Goal: Task Accomplishment & Management: Use online tool/utility

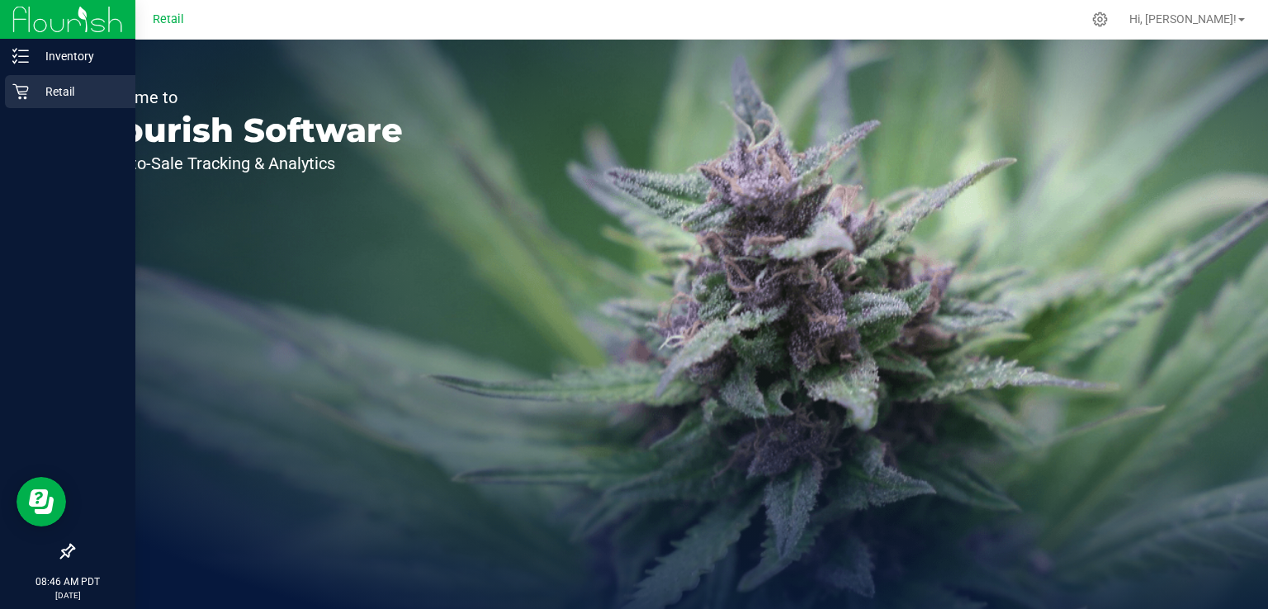
click at [40, 103] on div "Retail" at bounding box center [70, 91] width 130 height 33
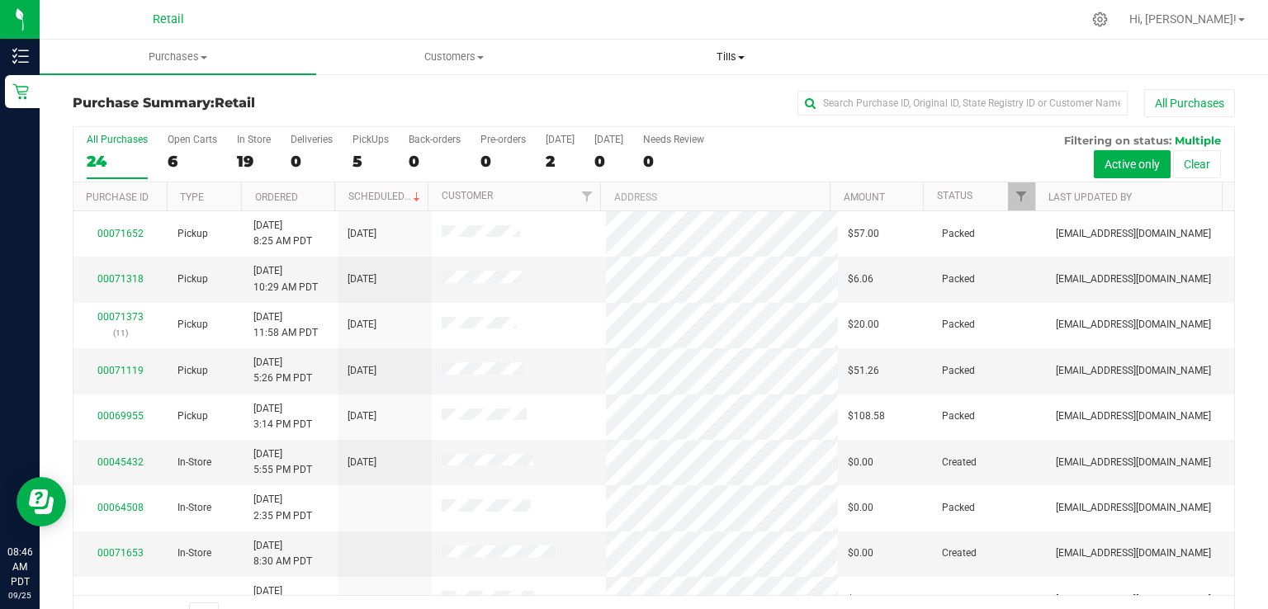
click at [706, 54] on span "Tills" at bounding box center [731, 57] width 275 height 15
click at [707, 100] on li "Manage tills" at bounding box center [731, 100] width 277 height 20
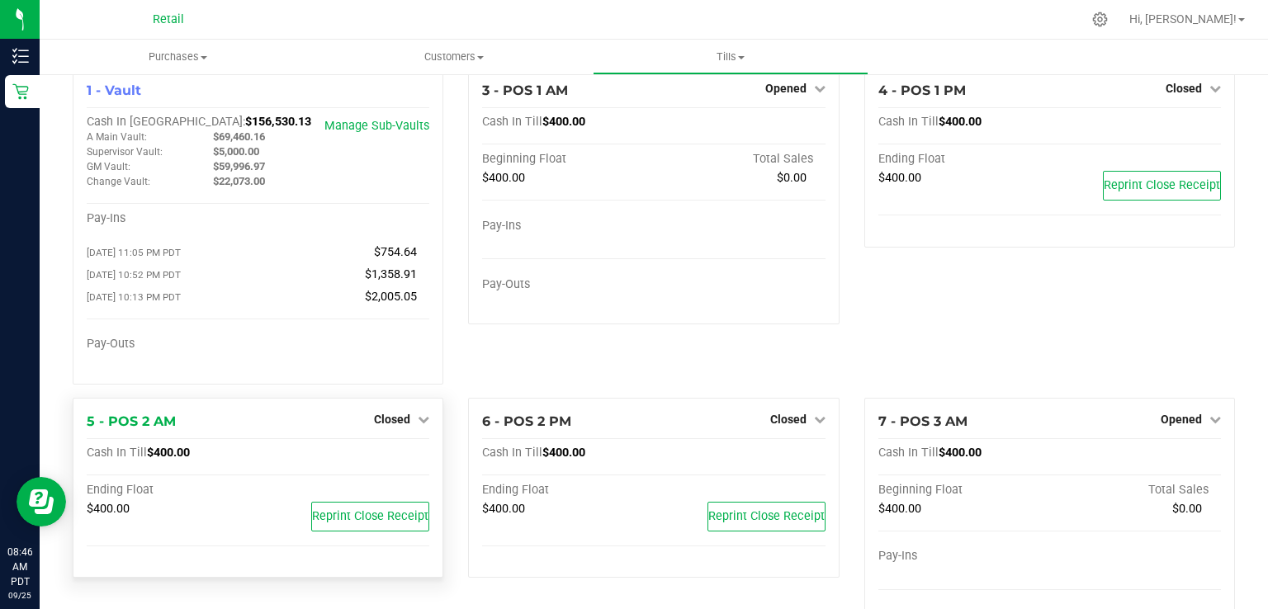
scroll to position [27, 0]
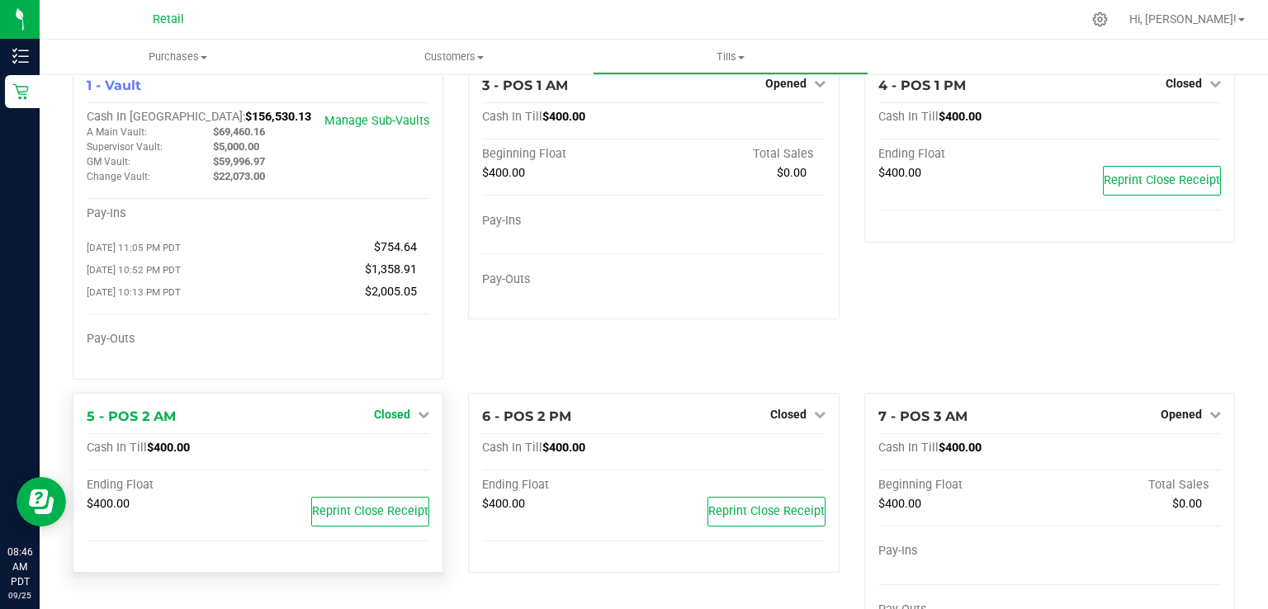
click at [401, 416] on span "Closed" at bounding box center [392, 414] width 36 height 13
click at [409, 448] on link "Open Till" at bounding box center [392, 448] width 44 height 13
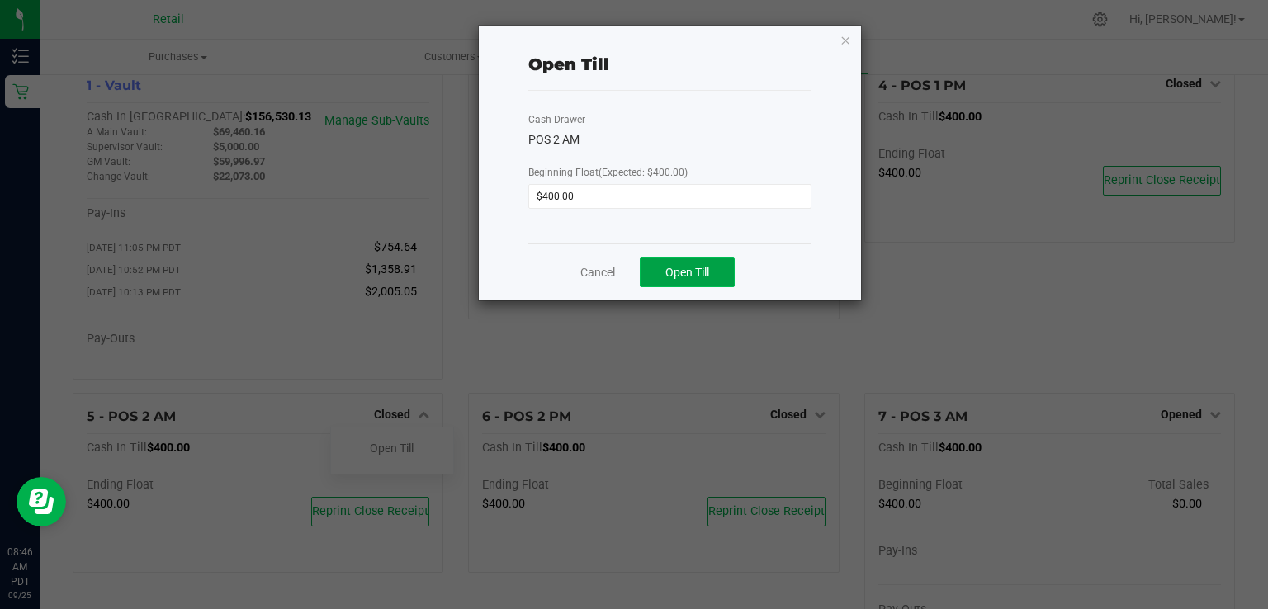
click at [677, 268] on span "Open Till" at bounding box center [688, 272] width 44 height 13
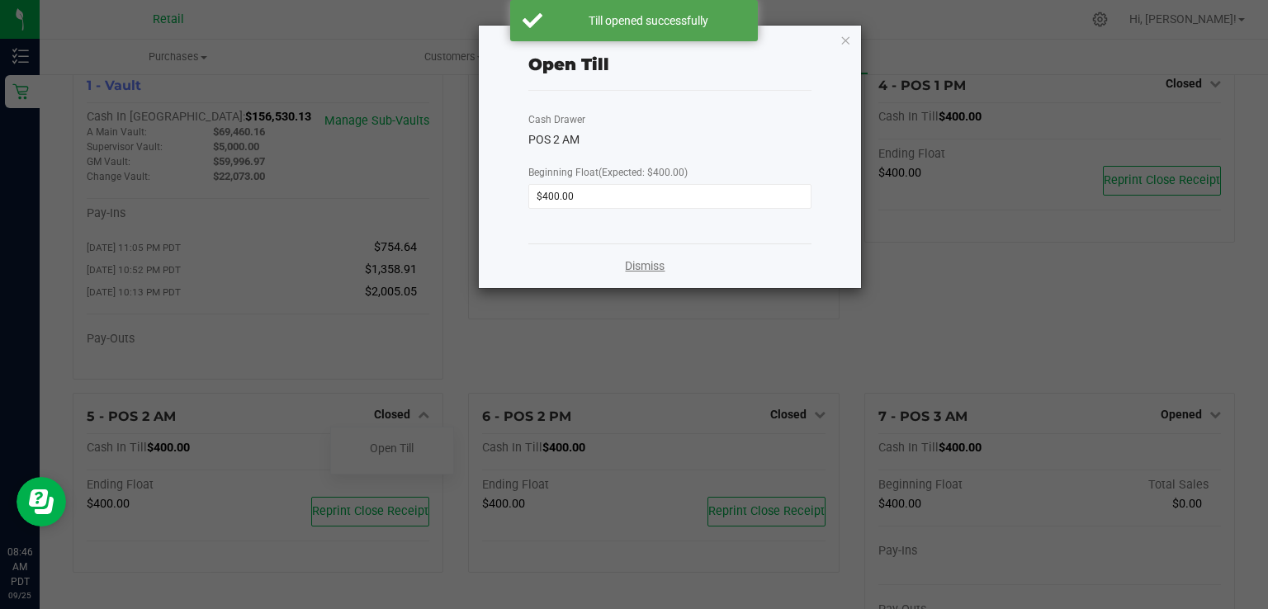
click at [662, 261] on link "Dismiss" at bounding box center [645, 266] width 40 height 17
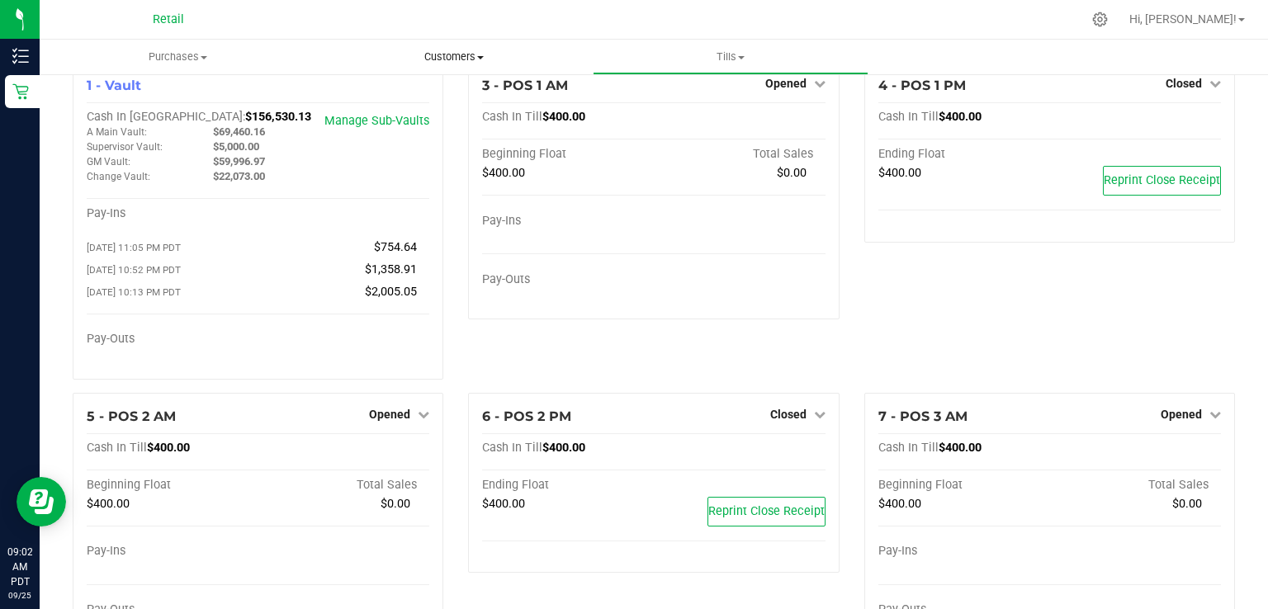
scroll to position [0, 0]
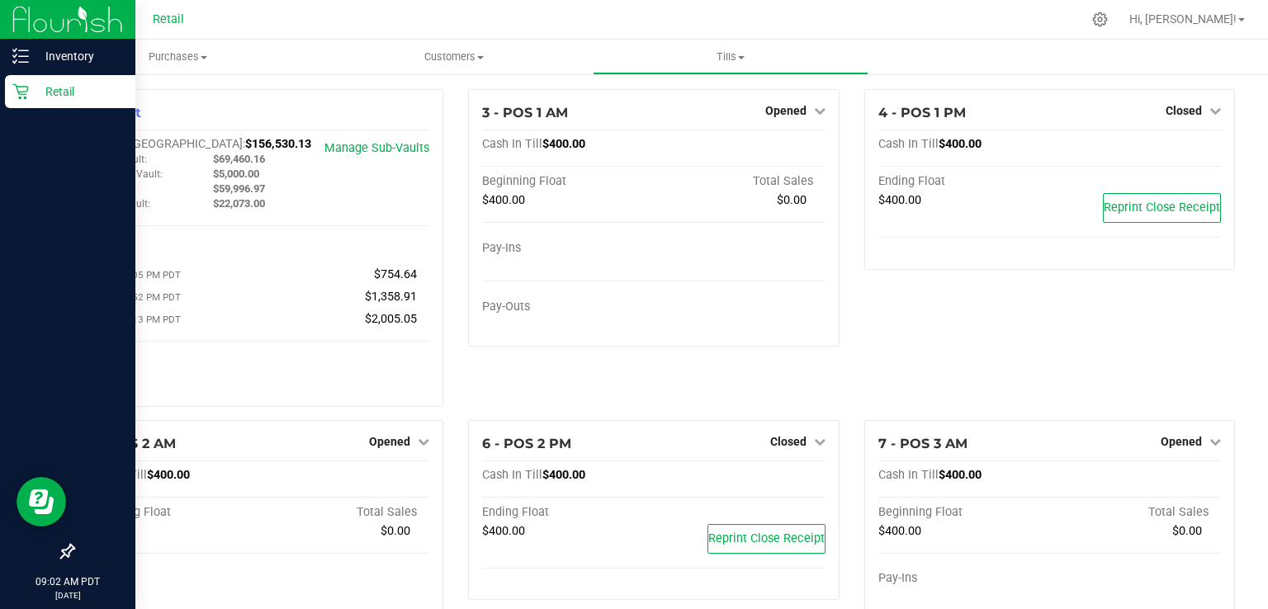
click at [18, 98] on icon at bounding box center [20, 91] width 17 height 17
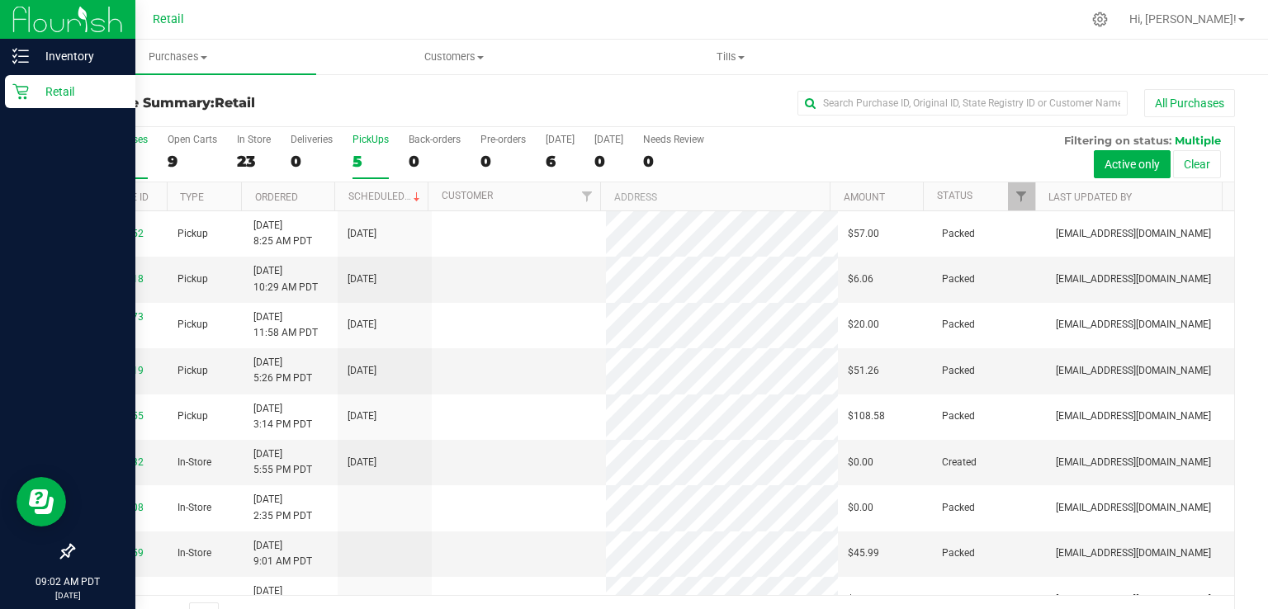
click at [370, 152] on div "5" at bounding box center [371, 161] width 36 height 19
click at [0, 0] on input "PickUps 5" at bounding box center [0, 0] width 0 height 0
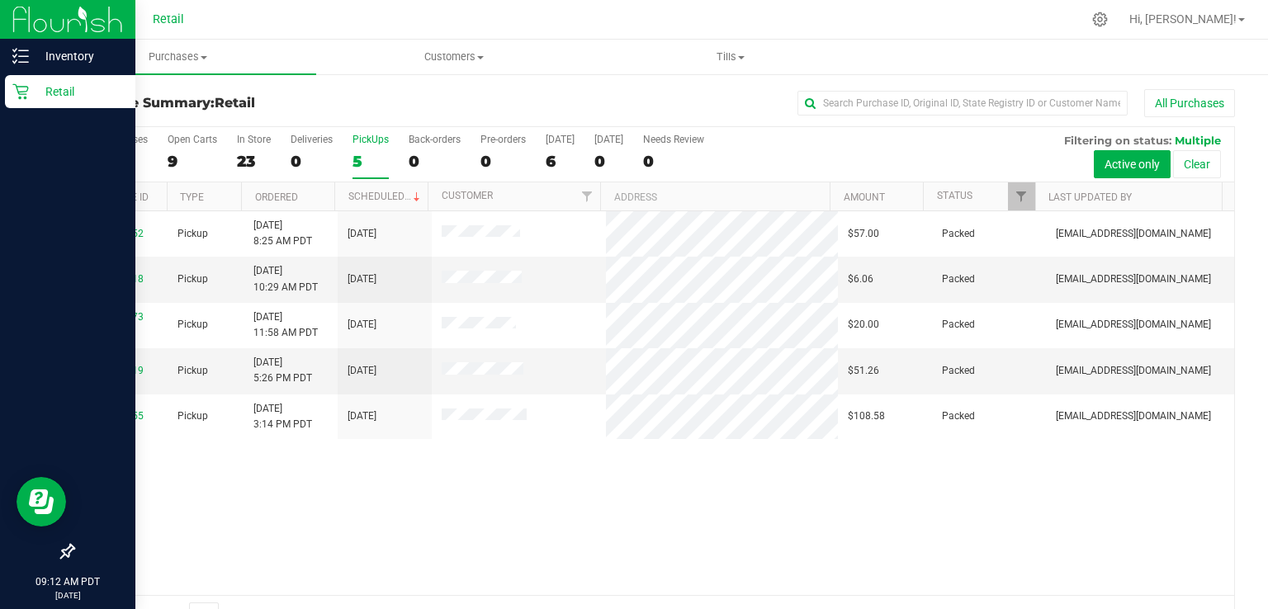
click at [357, 161] on div "5" at bounding box center [371, 161] width 36 height 19
click at [0, 0] on input "PickUps 5" at bounding box center [0, 0] width 0 height 0
click at [354, 139] on div "PickUps" at bounding box center [371, 140] width 36 height 12
click at [0, 0] on input "PickUps 5" at bounding box center [0, 0] width 0 height 0
click at [371, 156] on div "5" at bounding box center [371, 161] width 36 height 19
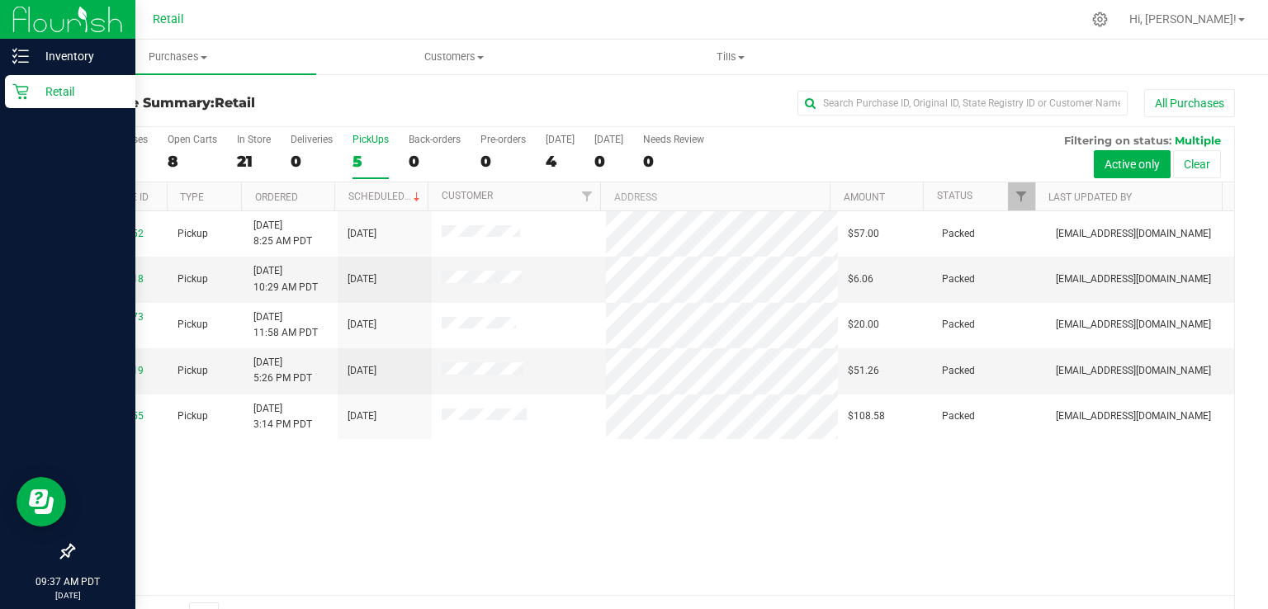
click at [0, 0] on input "PickUps 5" at bounding box center [0, 0] width 0 height 0
click at [356, 154] on div "5" at bounding box center [371, 161] width 36 height 19
click at [0, 0] on input "PickUps 5" at bounding box center [0, 0] width 0 height 0
